Goal: Find specific page/section

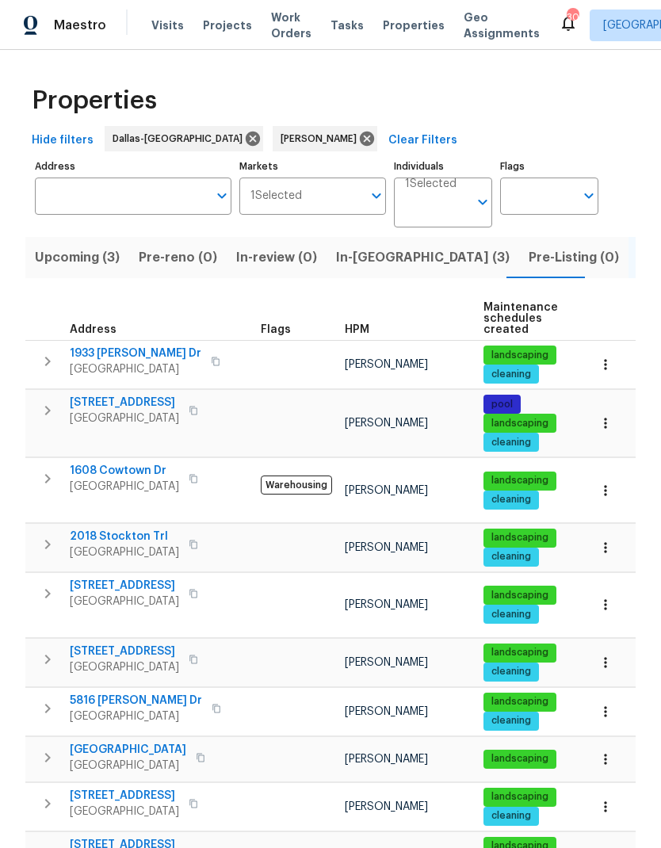
click at [109, 787] on span "2805 Monthaven Dr" at bounding box center [124, 795] width 109 height 16
click at [120, 787] on span "2805 Monthaven Dr" at bounding box center [124, 795] width 109 height 16
